Goal: Transaction & Acquisition: Purchase product/service

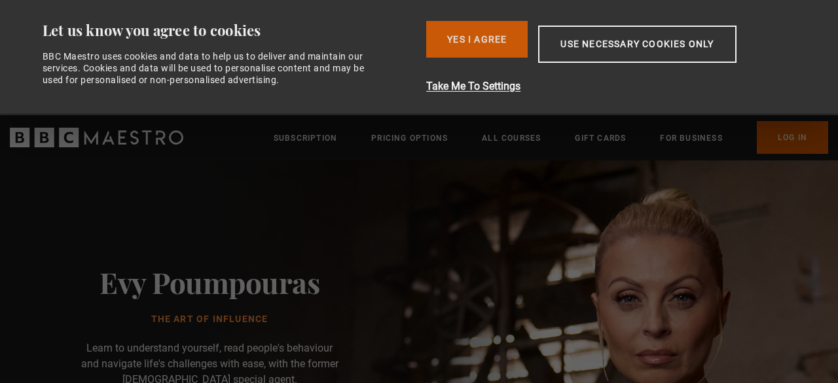
click at [483, 43] on button "Yes I Agree" at bounding box center [477, 39] width 102 height 37
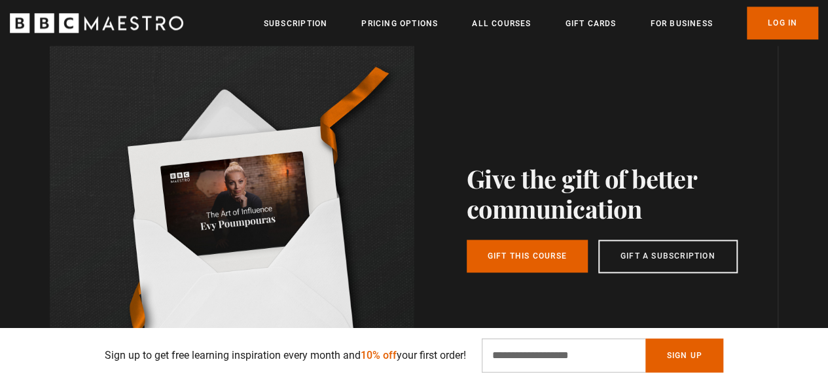
scroll to position [3330, 0]
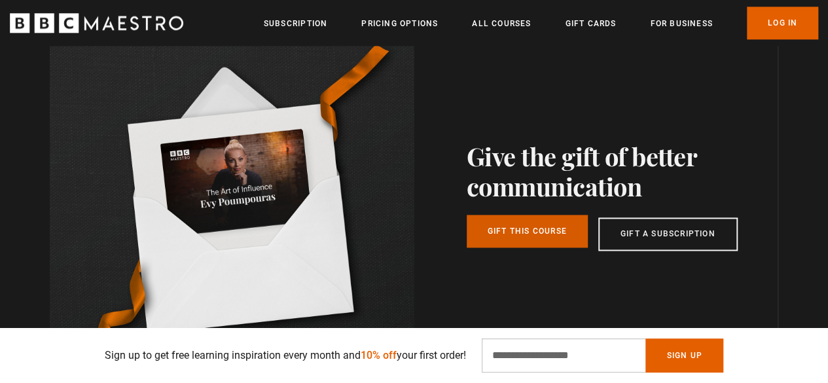
click at [506, 243] on link "Gift this course" at bounding box center [527, 231] width 121 height 33
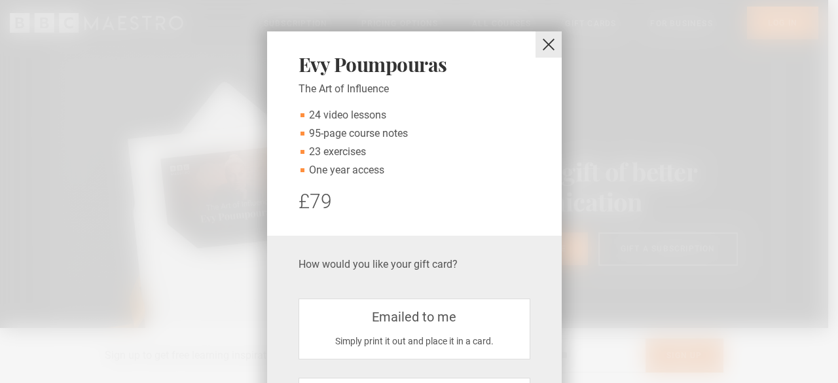
scroll to position [0, 333]
click at [545, 43] on button "close" at bounding box center [549, 44] width 26 height 26
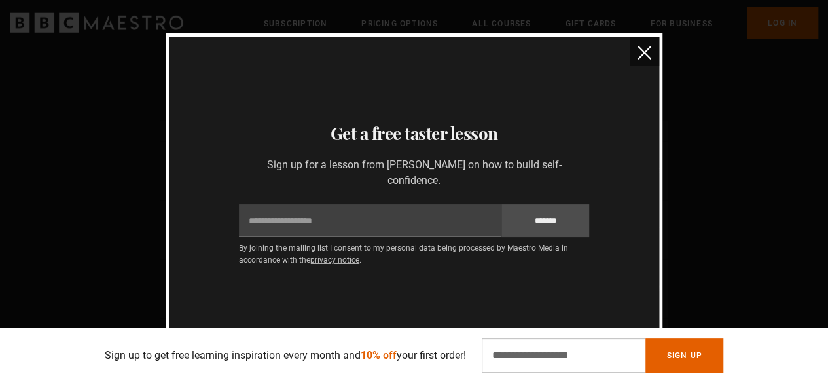
scroll to position [1746, 0]
click at [643, 60] on button "close" at bounding box center [644, 51] width 29 height 29
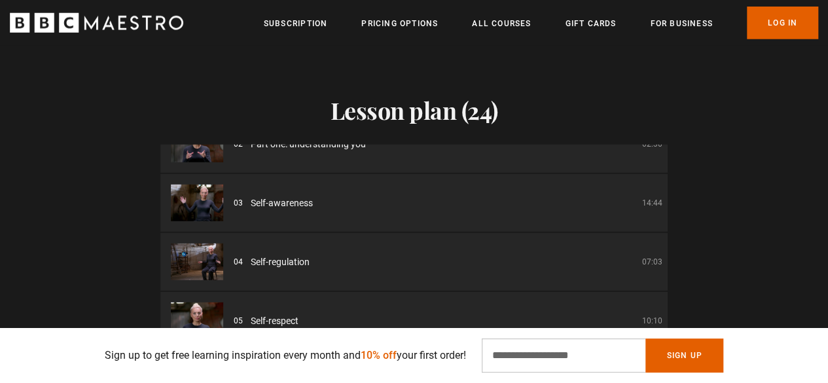
scroll to position [0, 0]
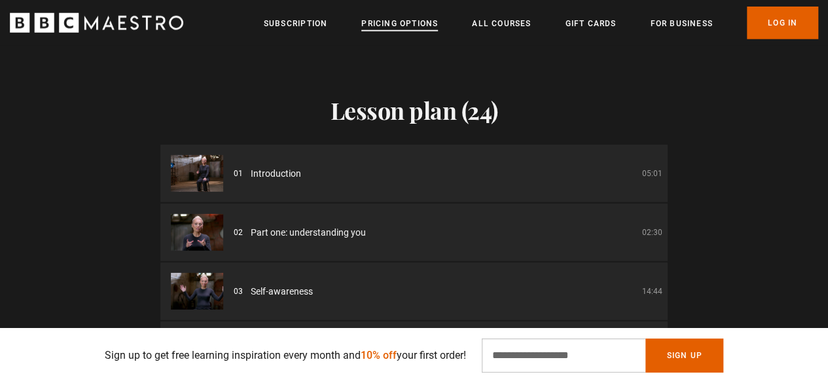
click at [427, 24] on link "Pricing Options" at bounding box center [400, 23] width 77 height 13
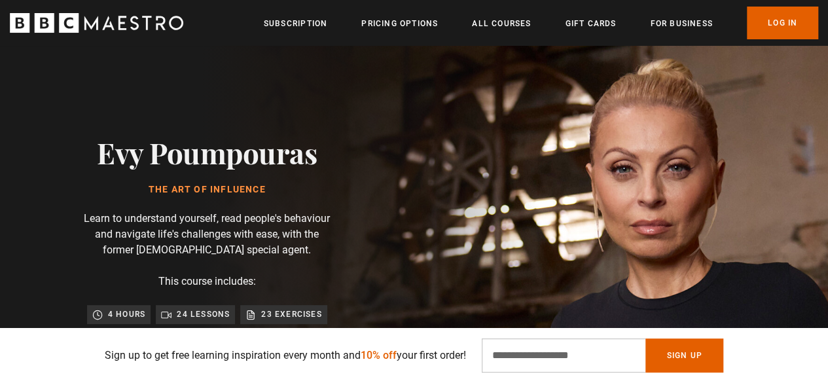
scroll to position [0, 665]
